Goal: Task Accomplishment & Management: Manage account settings

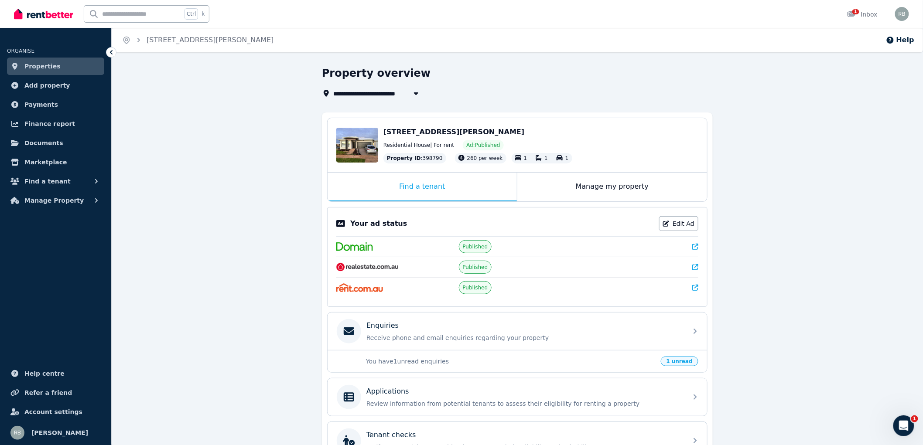
click at [397, 131] on span "[STREET_ADDRESS][PERSON_NAME]" at bounding box center [453, 132] width 141 height 8
click at [360, 143] on div "Edit" at bounding box center [357, 145] width 42 height 35
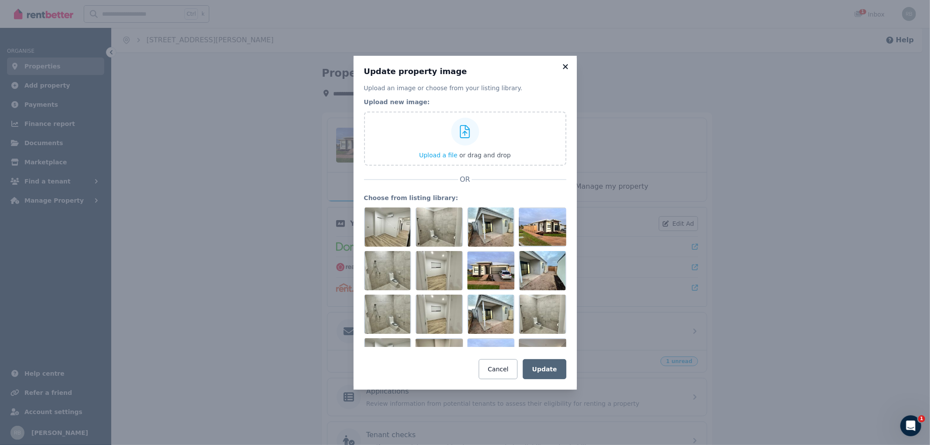
click at [566, 66] on icon at bounding box center [565, 66] width 5 height 5
